Goal: Task Accomplishment & Management: Use online tool/utility

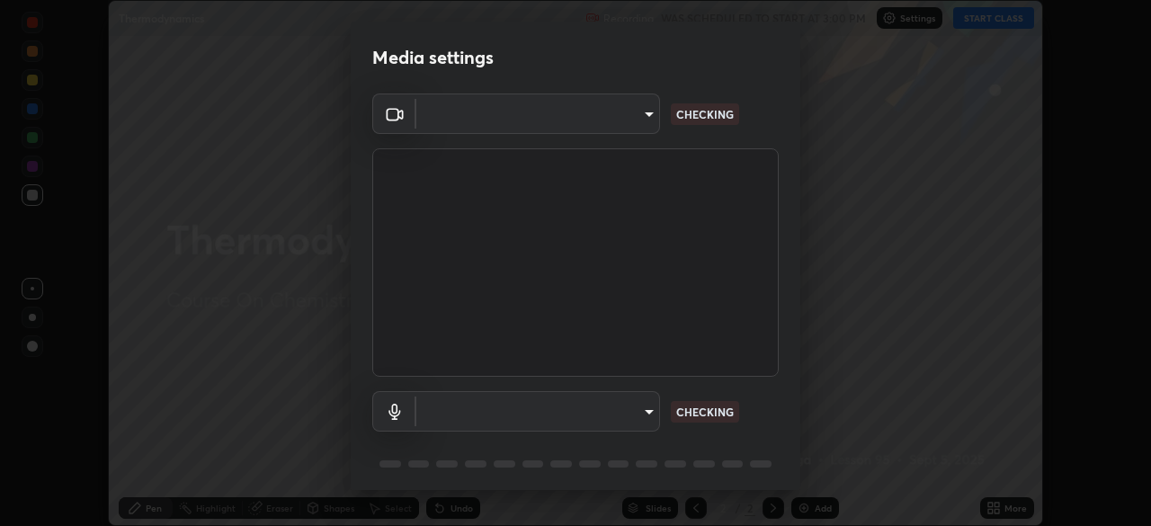
scroll to position [526, 1151]
type input "e7f5d75c66a8ec01b6be6c8d9fba877b5f6738b88fd0c20368e9895a02b6f94a"
type input "communications"
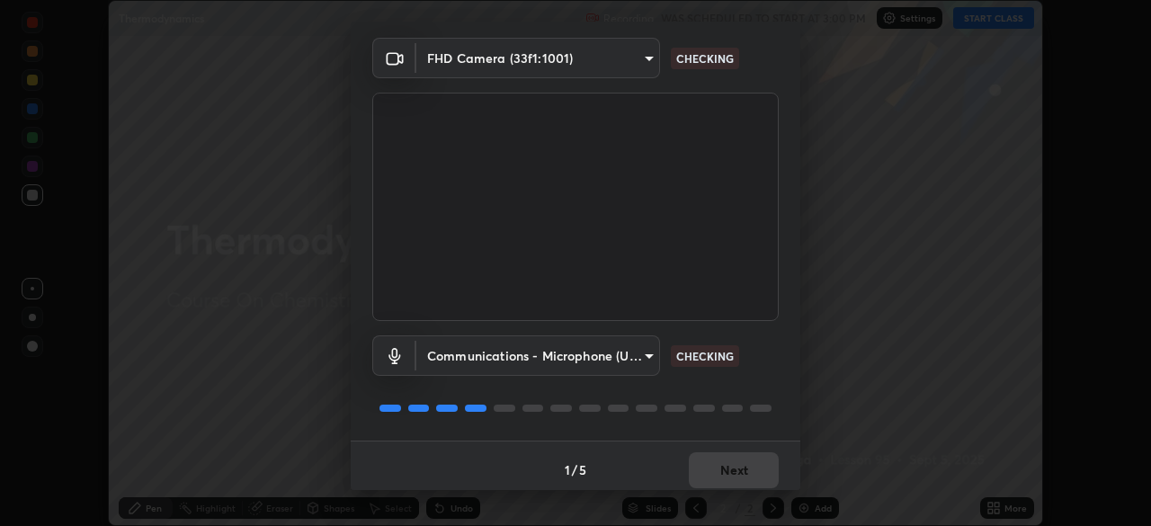
scroll to position [64, 0]
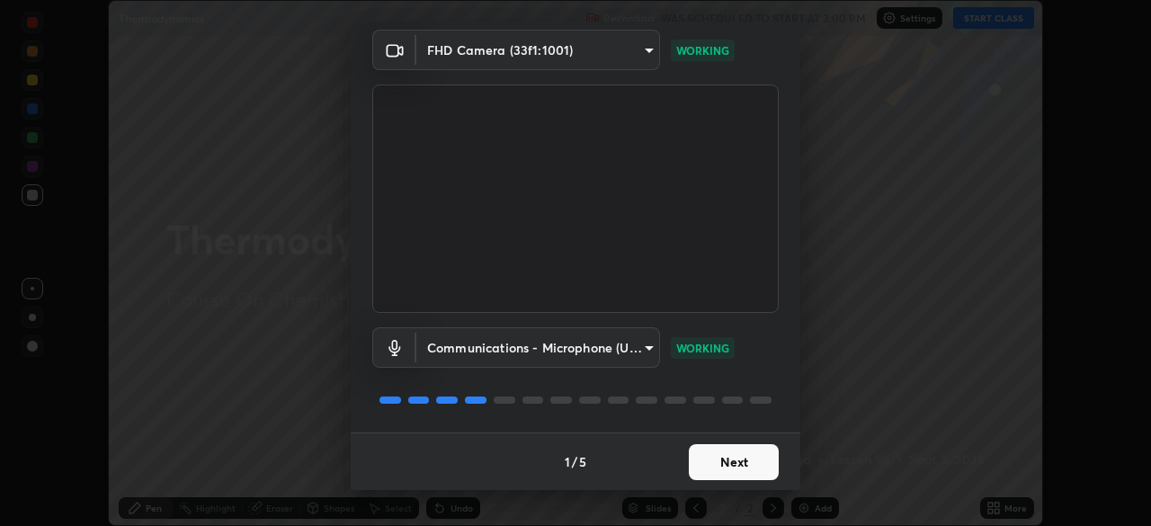
click at [715, 460] on button "Next" at bounding box center [734, 462] width 90 height 36
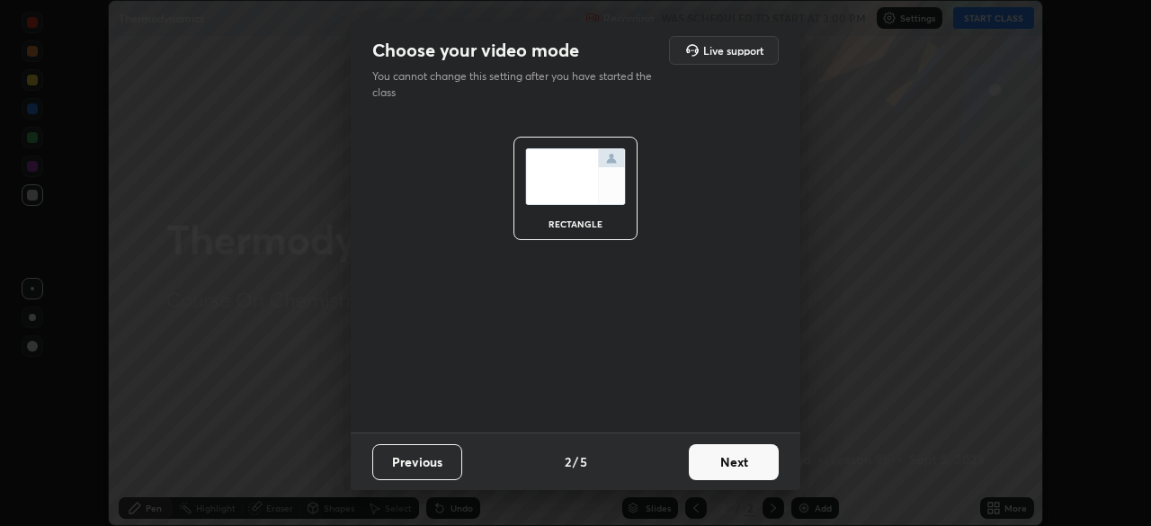
scroll to position [0, 0]
click at [714, 458] on button "Next" at bounding box center [734, 462] width 90 height 36
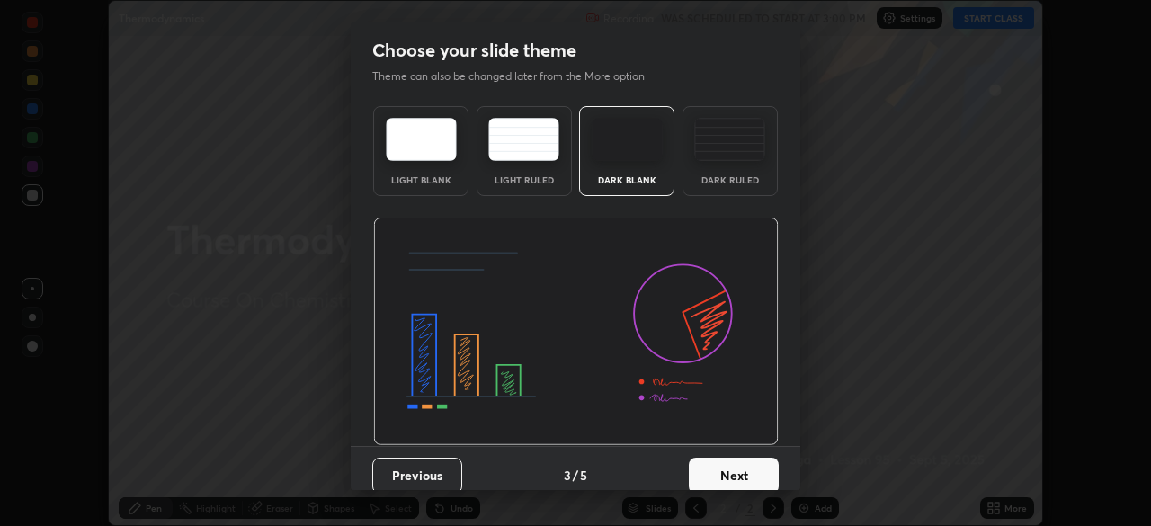
click at [719, 458] on button "Next" at bounding box center [734, 476] width 90 height 36
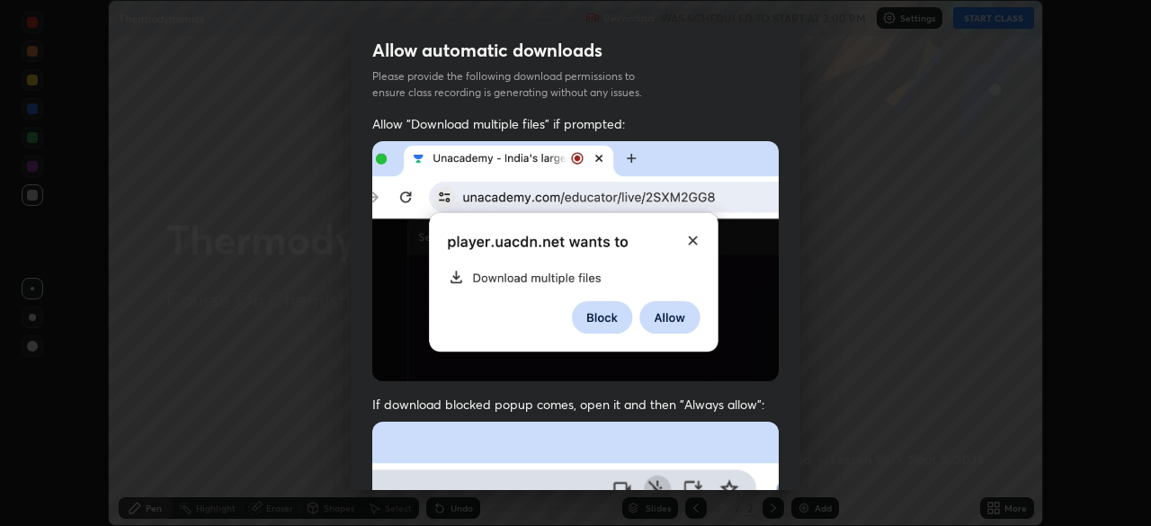
click at [695, 308] on img at bounding box center [575, 261] width 406 height 240
click at [666, 308] on img at bounding box center [575, 261] width 406 height 240
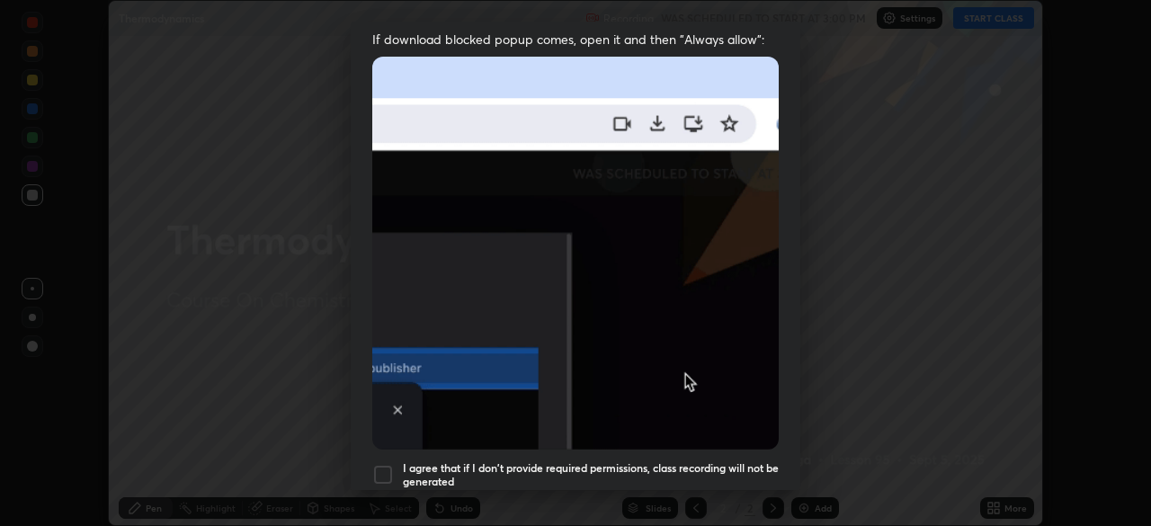
scroll to position [431, 0]
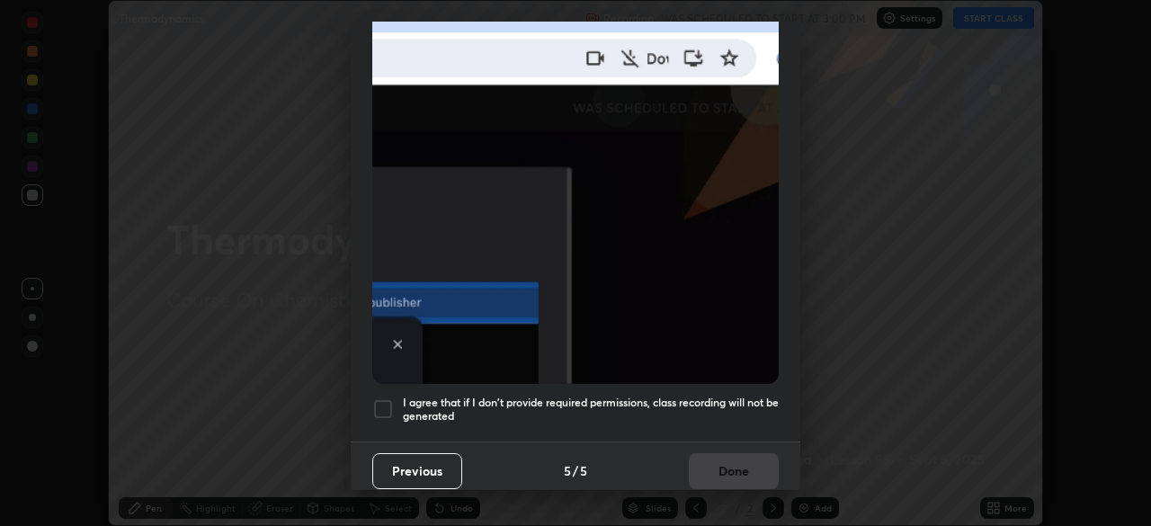
click at [385, 398] on div at bounding box center [383, 409] width 22 height 22
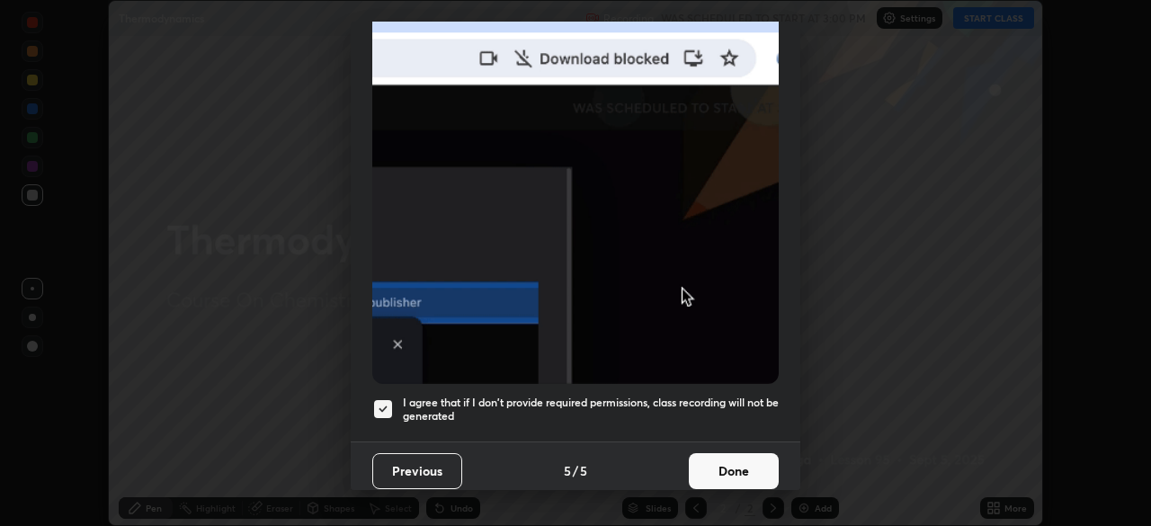
click at [717, 453] on button "Done" at bounding box center [734, 471] width 90 height 36
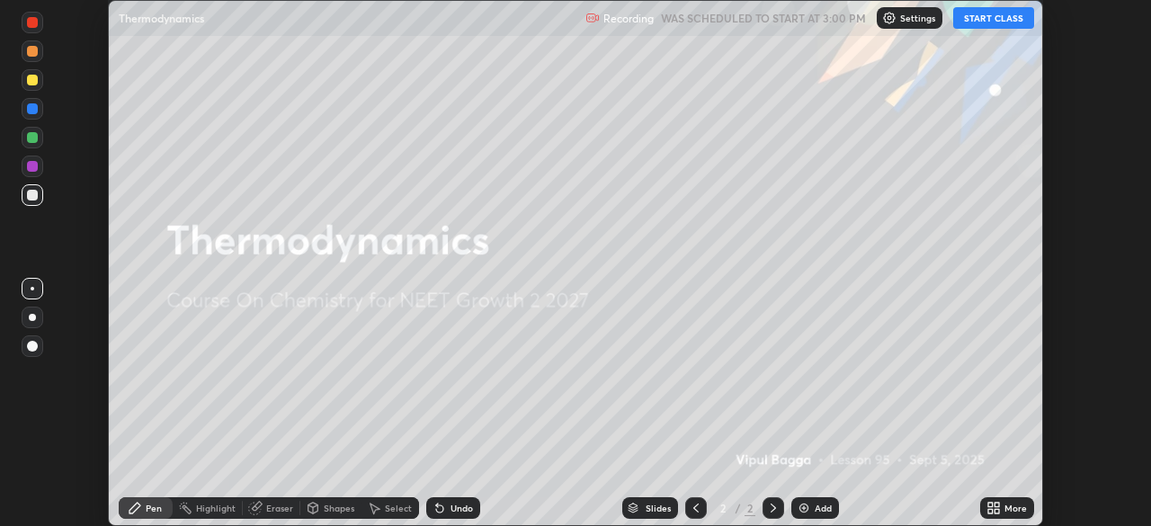
click at [987, 28] on button "START CLASS" at bounding box center [993, 18] width 81 height 22
